Goal: Task Accomplishment & Management: Manage account settings

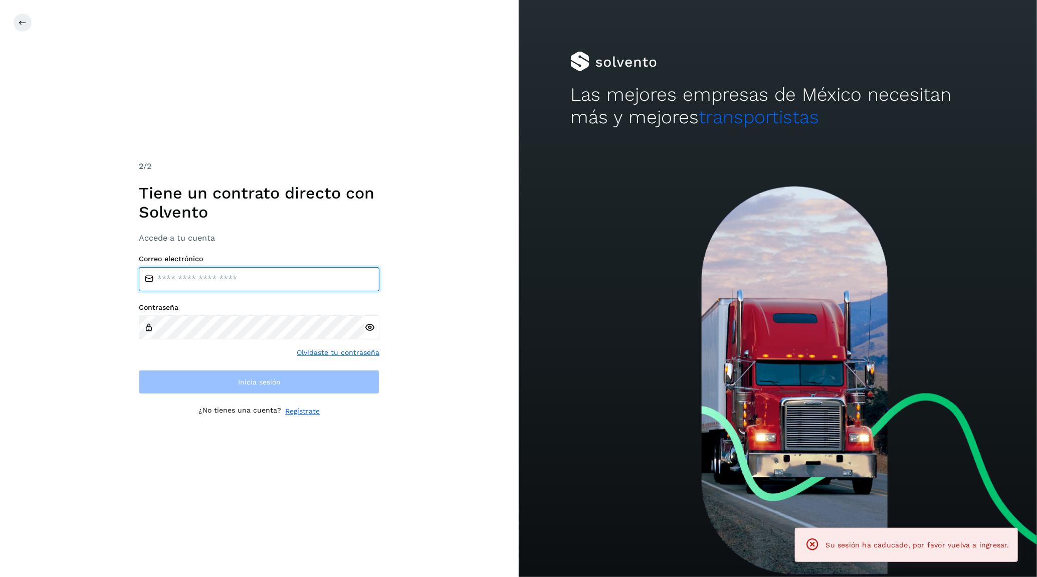
type input "**********"
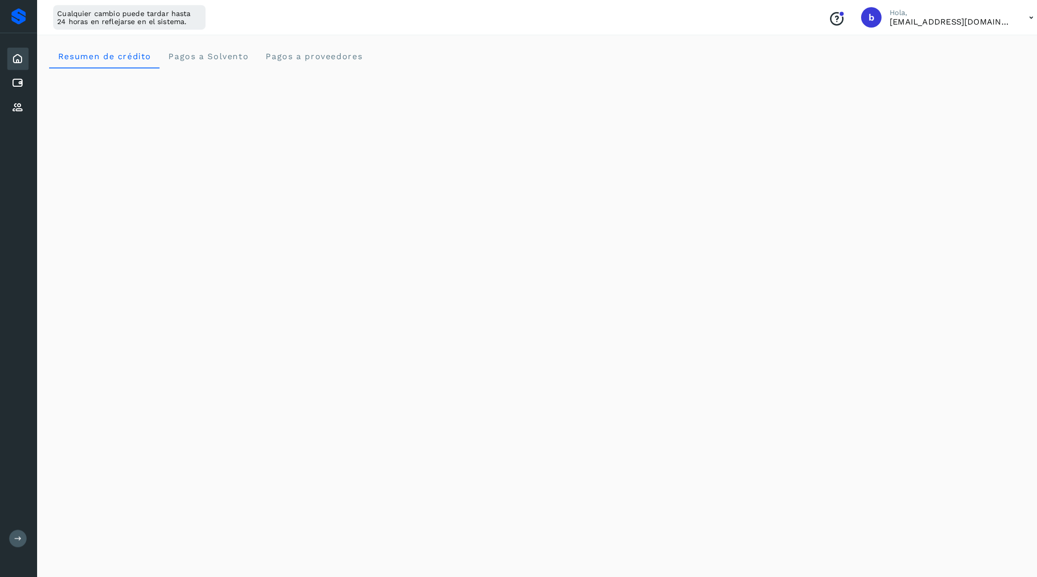
click at [742, 27] on div "Cualquier cambio puede tardar hasta 24 horas en reflejarse en el sistema. Conoc…" at bounding box center [536, 17] width 1001 height 35
